Goal: Contribute content

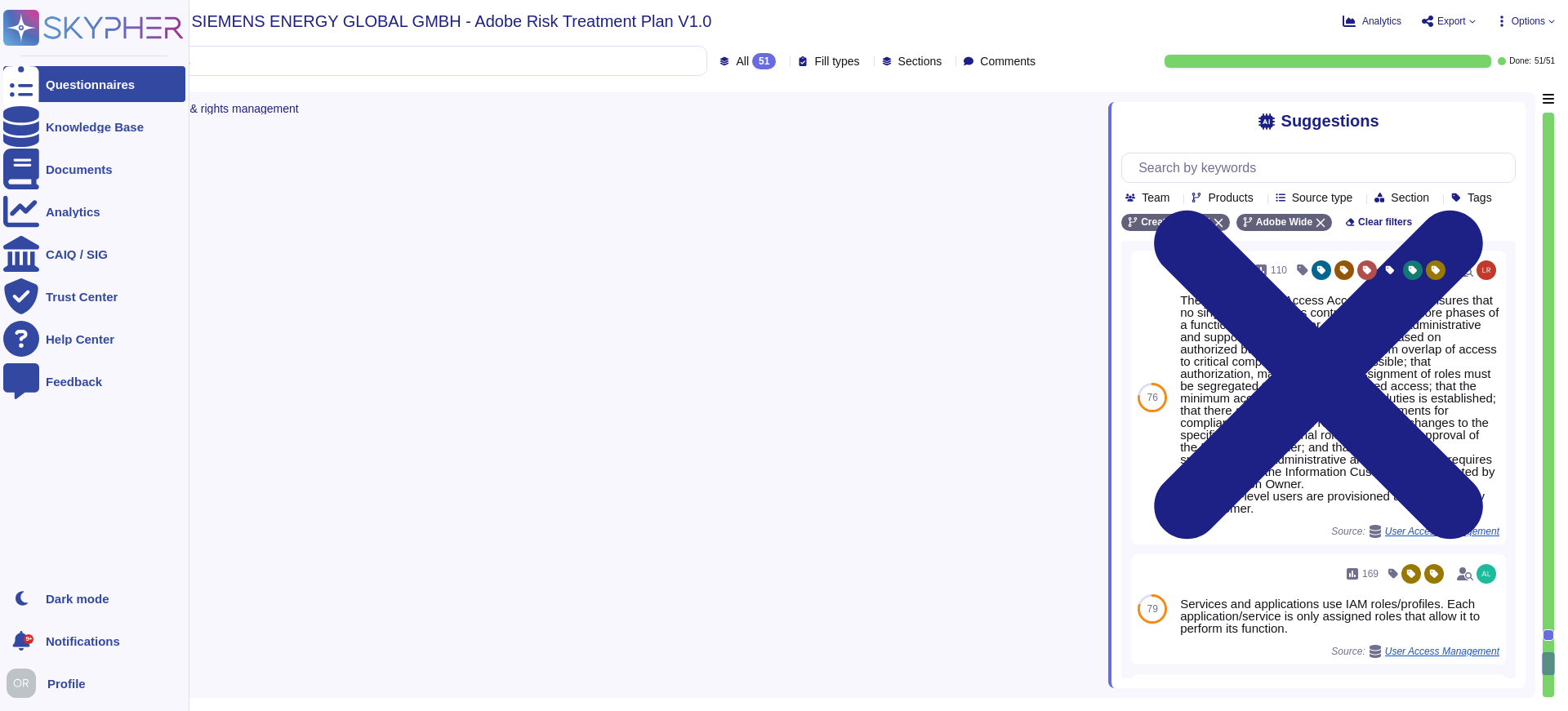
type textarea "The Adobe Authentication Standard mandate unique user ID."
type textarea "Service and generic accounts must adhere to all requirements in sections 3.1.2 …"
type textarea "Privileged access (administrator level) to information security management syst…"
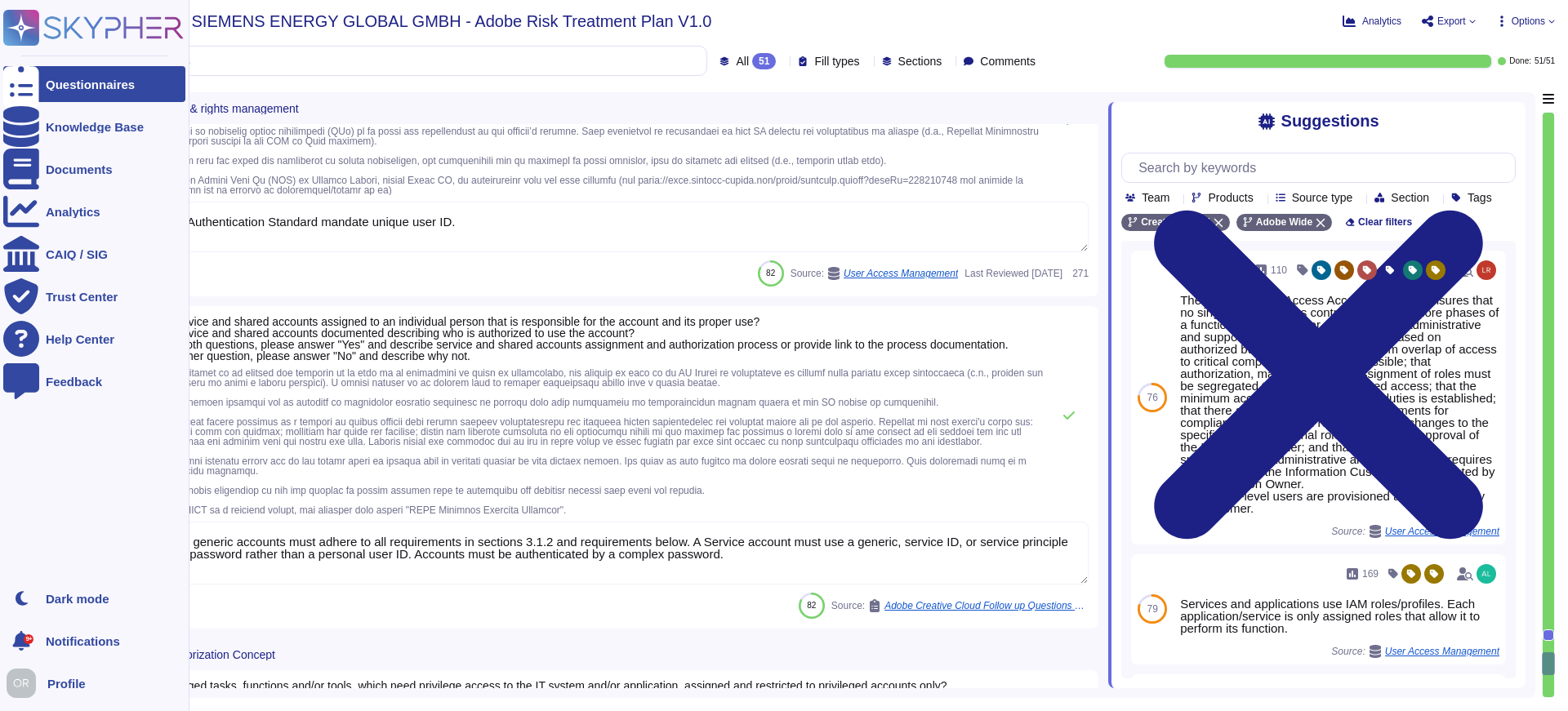
drag, startPoint x: 23, startPoint y: 29, endPoint x: 31, endPoint y: 27, distance: 8.2
click at [23, 29] on rect at bounding box center [21, 27] width 36 height 36
